Goal: Transaction & Acquisition: Purchase product/service

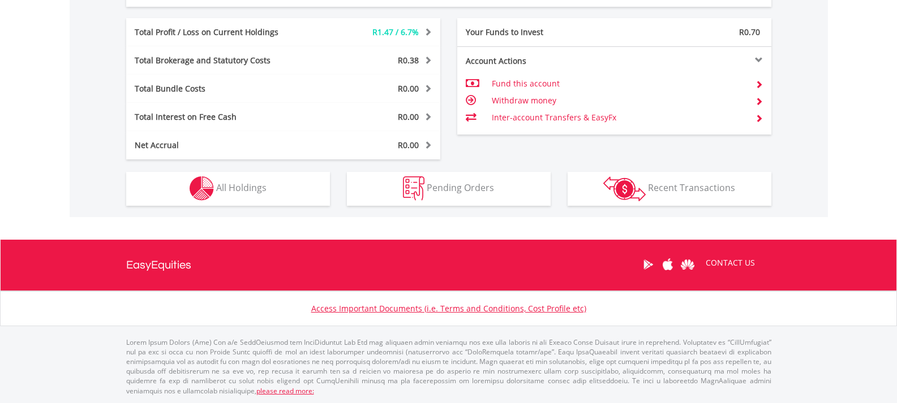
scroll to position [109, 215]
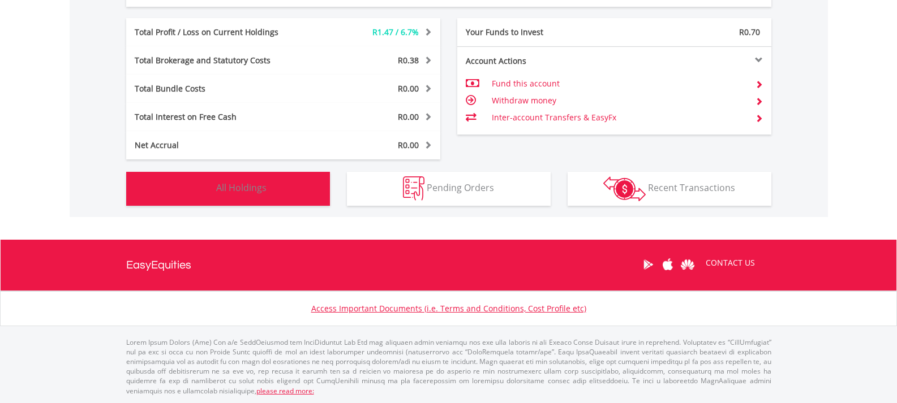
click at [258, 177] on button "Holdings All Holdings" at bounding box center [228, 189] width 204 height 34
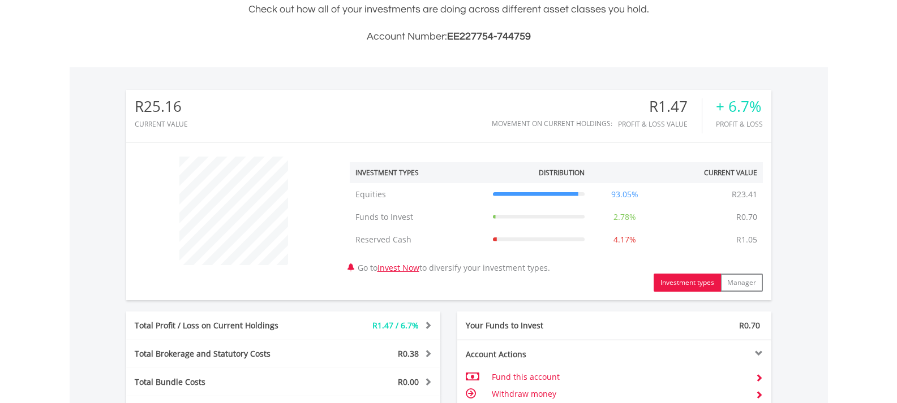
scroll to position [509, 0]
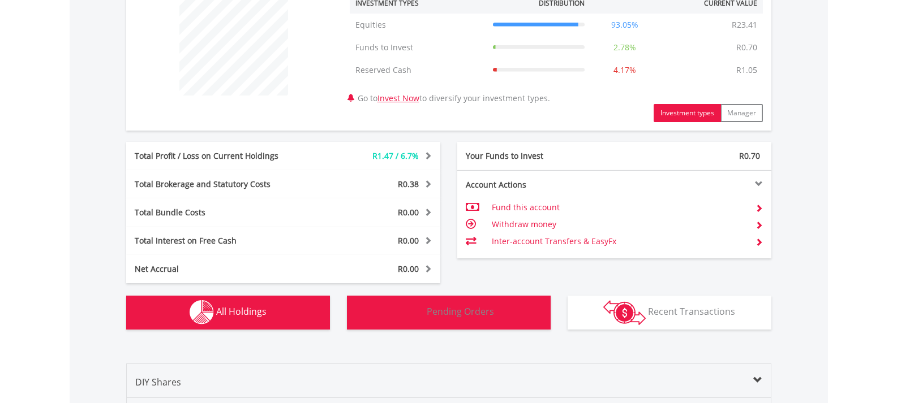
click at [498, 326] on button "Pending Orders Pending Orders" at bounding box center [449, 313] width 204 height 34
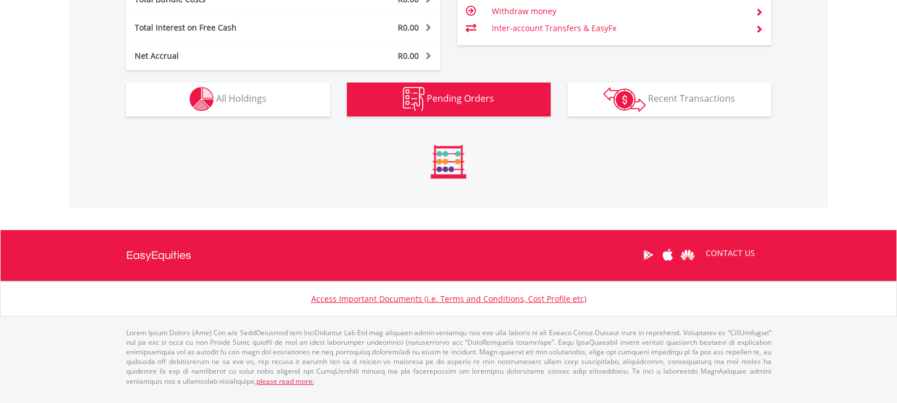
scroll to position [741, 0]
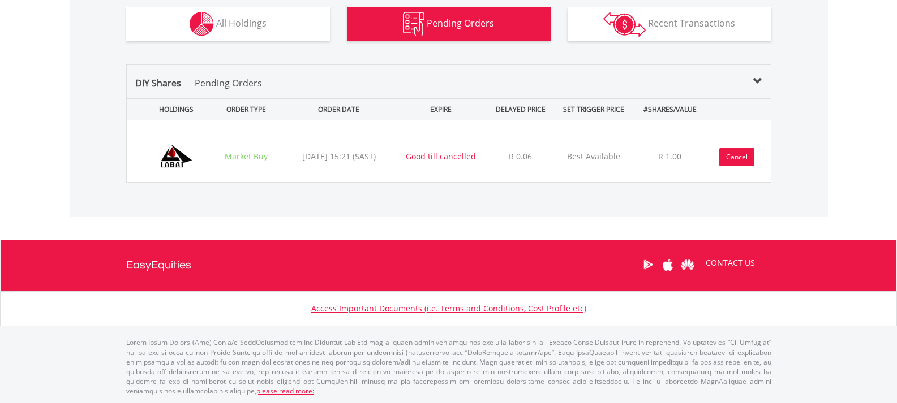
click at [728, 151] on button "Cancel" at bounding box center [736, 157] width 35 height 18
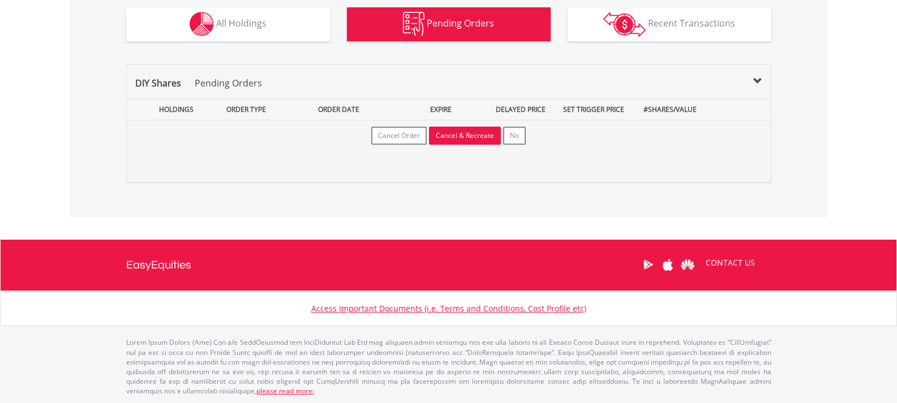
click at [445, 138] on button "Cancel & Recreate" at bounding box center [465, 136] width 72 height 18
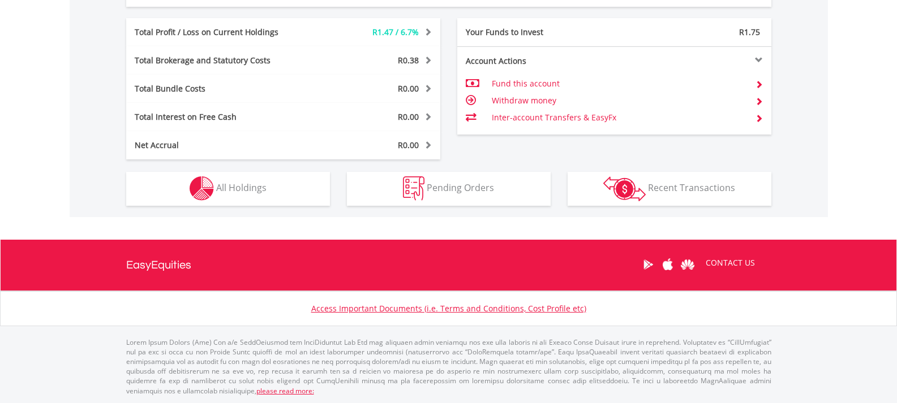
scroll to position [441, 0]
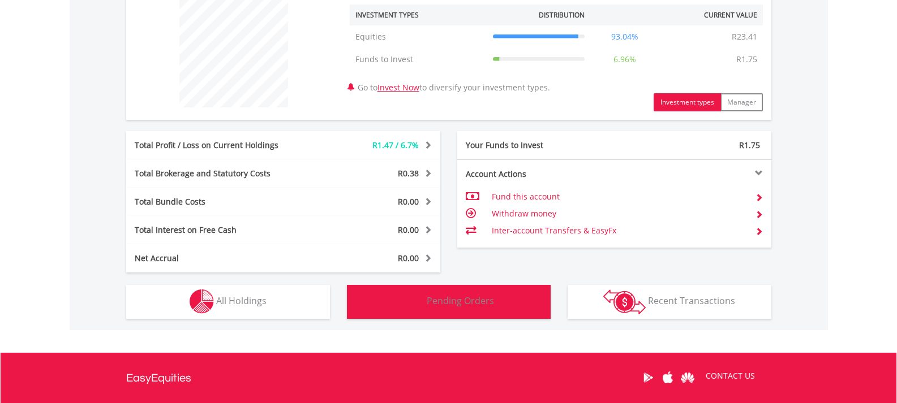
click at [502, 298] on button "Pending Orders Pending Orders" at bounding box center [449, 302] width 204 height 34
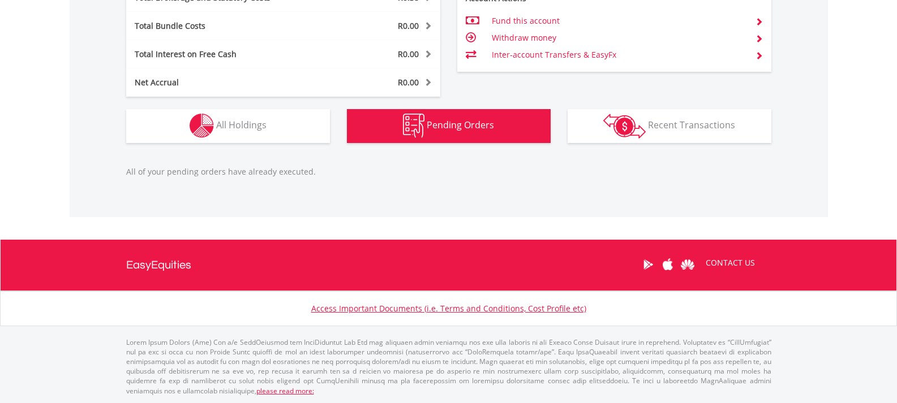
scroll to position [560, 0]
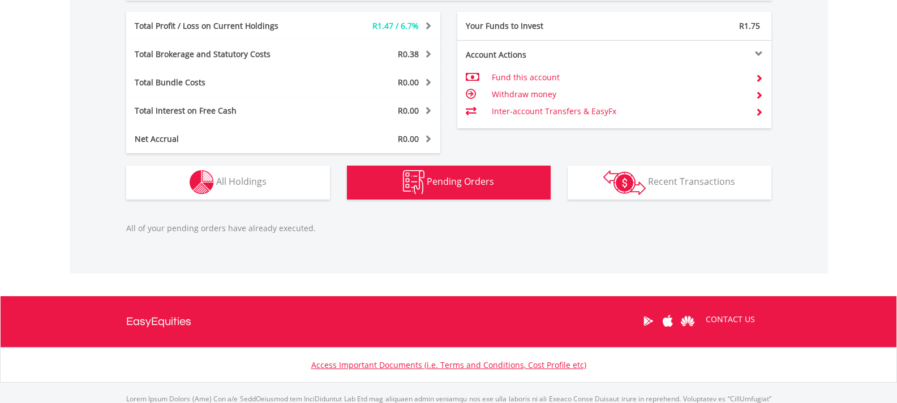
click at [509, 183] on button "Pending Orders Pending Orders" at bounding box center [449, 183] width 204 height 34
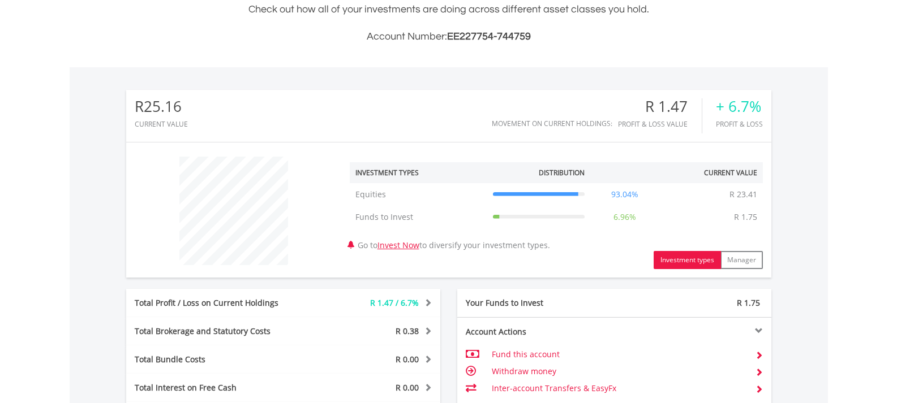
scroll to position [396, 0]
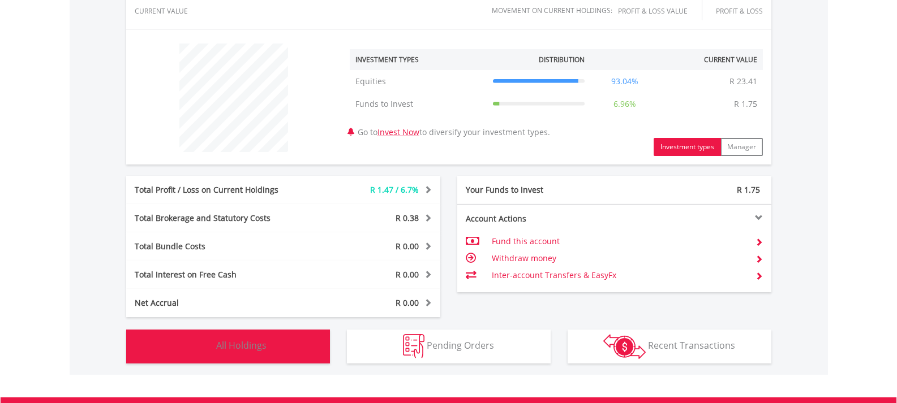
click at [300, 345] on button "Holdings All Holdings" at bounding box center [228, 347] width 204 height 34
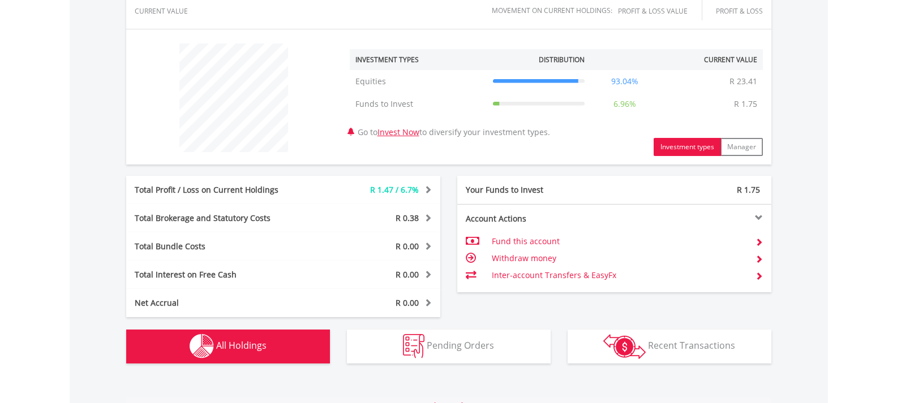
scroll to position [794, 0]
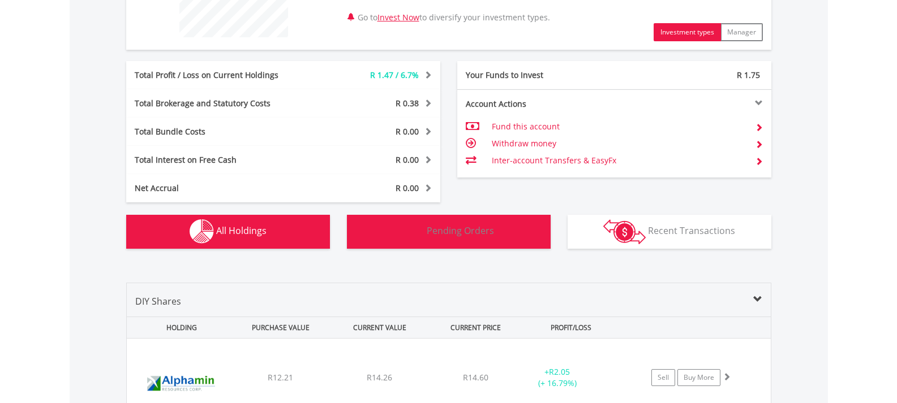
click at [490, 217] on button "Pending Orders Pending Orders" at bounding box center [449, 232] width 204 height 34
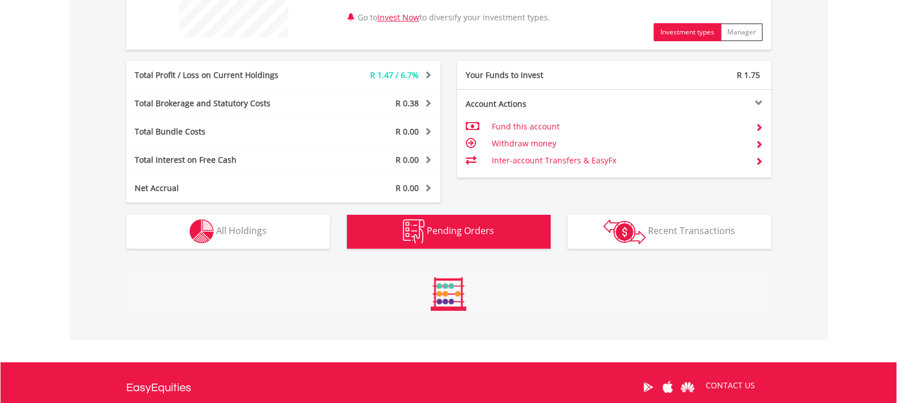
scroll to position [617, 0]
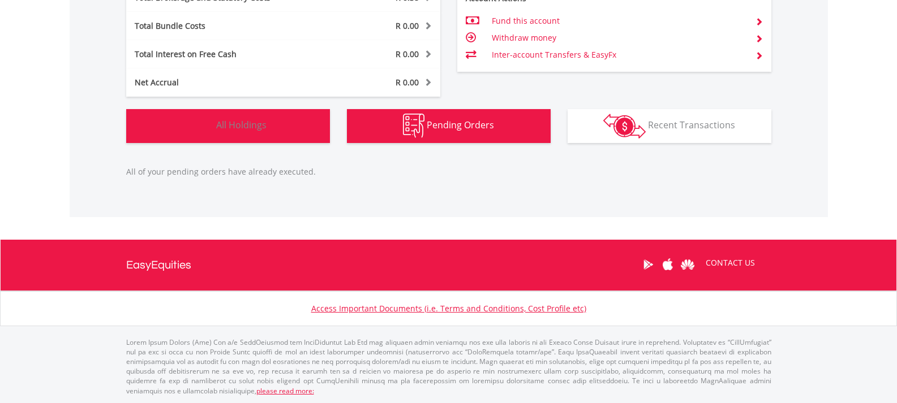
click at [253, 128] on span "All Holdings" at bounding box center [241, 125] width 50 height 12
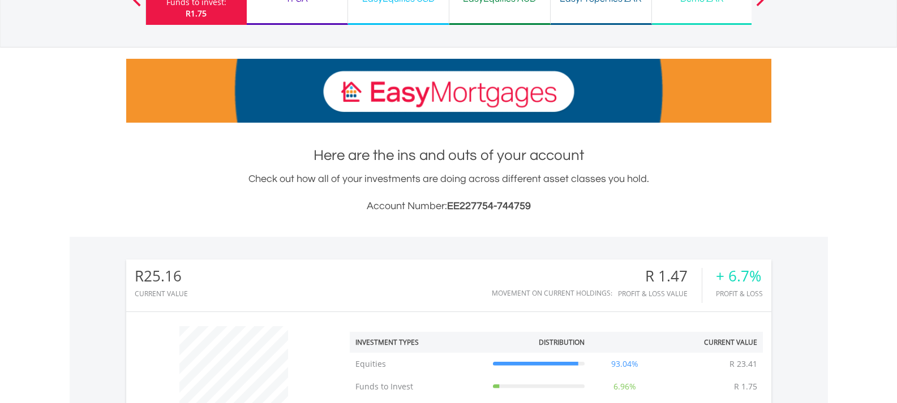
scroll to position [0, 0]
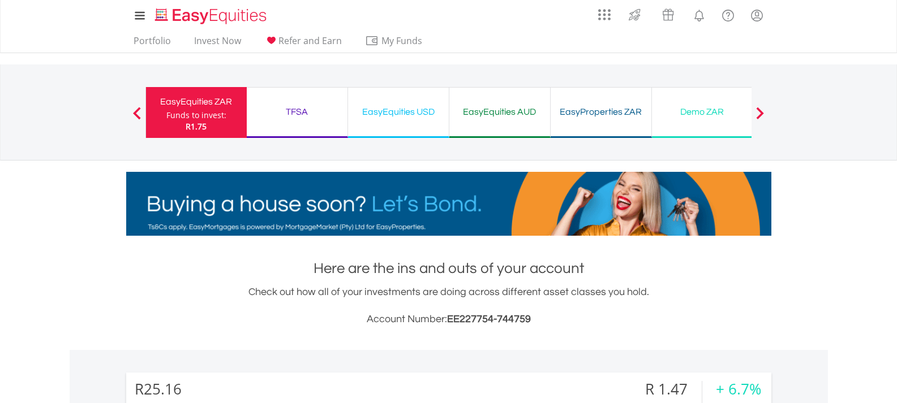
click at [212, 126] on div "R1.75" at bounding box center [196, 126] width 60 height 11
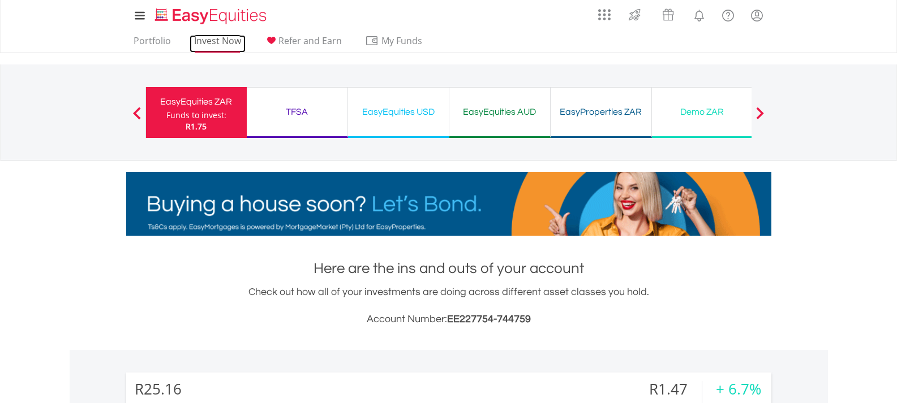
click at [214, 41] on link "Invest Now" at bounding box center [218, 44] width 56 height 18
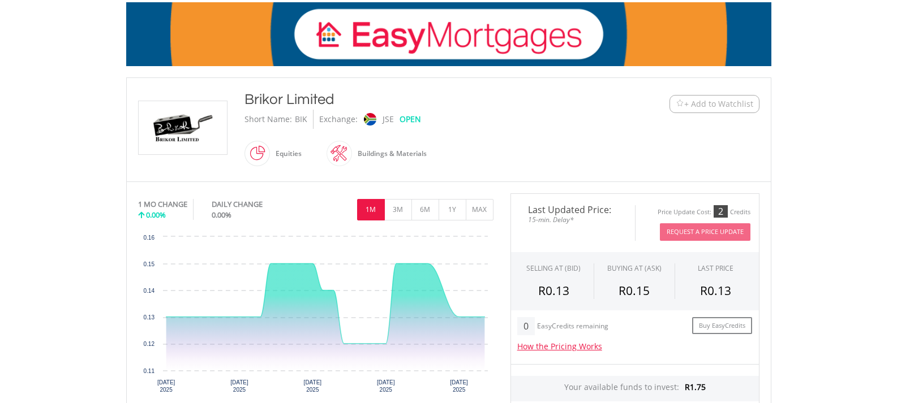
scroll to position [283, 0]
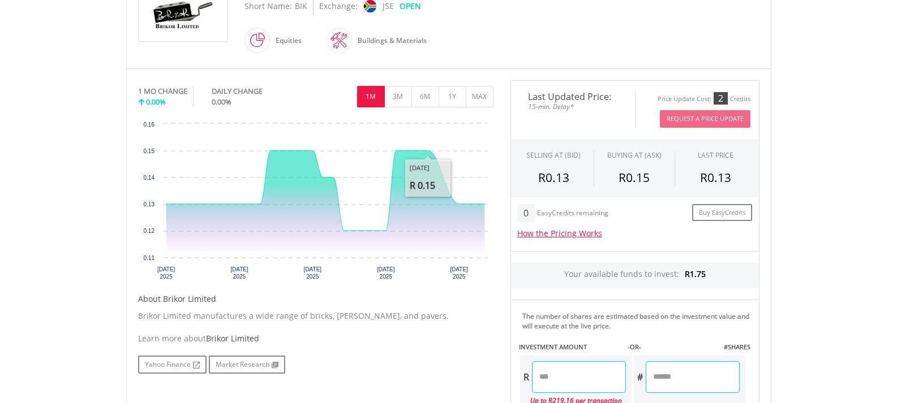
click at [546, 372] on input "number" at bounding box center [579, 378] width 94 height 32
type input "****"
type input "******"
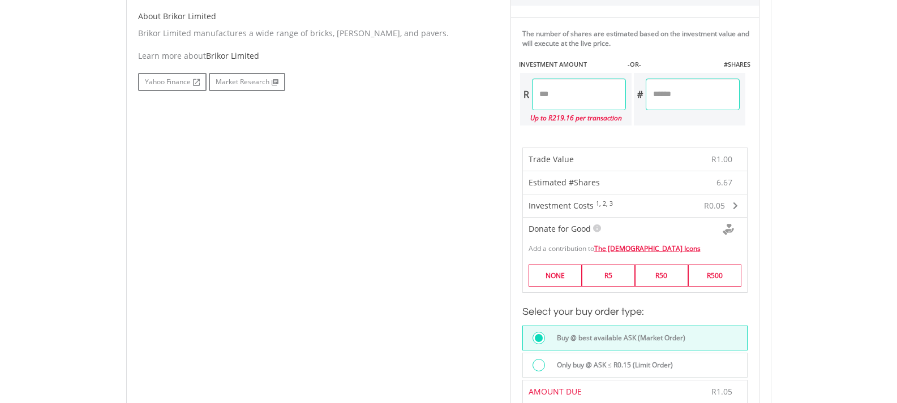
scroll to position [679, 0]
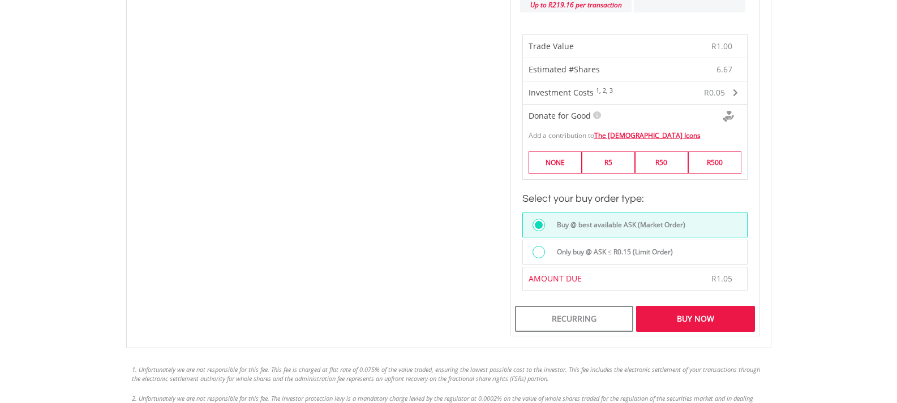
click at [659, 325] on div "Buy Now" at bounding box center [695, 319] width 118 height 26
